Goal: Task Accomplishment & Management: Use online tool/utility

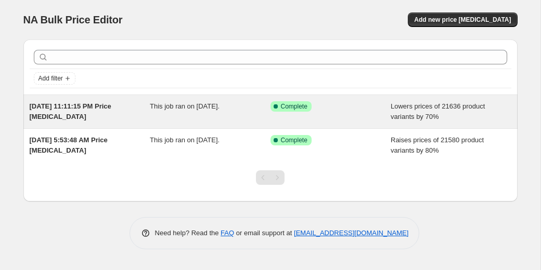
click at [68, 112] on div "[DATE] 11:11:15 PM Price [MEDICAL_DATA]" at bounding box center [90, 111] width 121 height 21
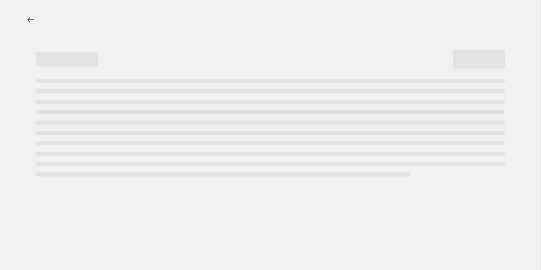
select select "percentage"
